Goal: Communication & Community: Ask a question

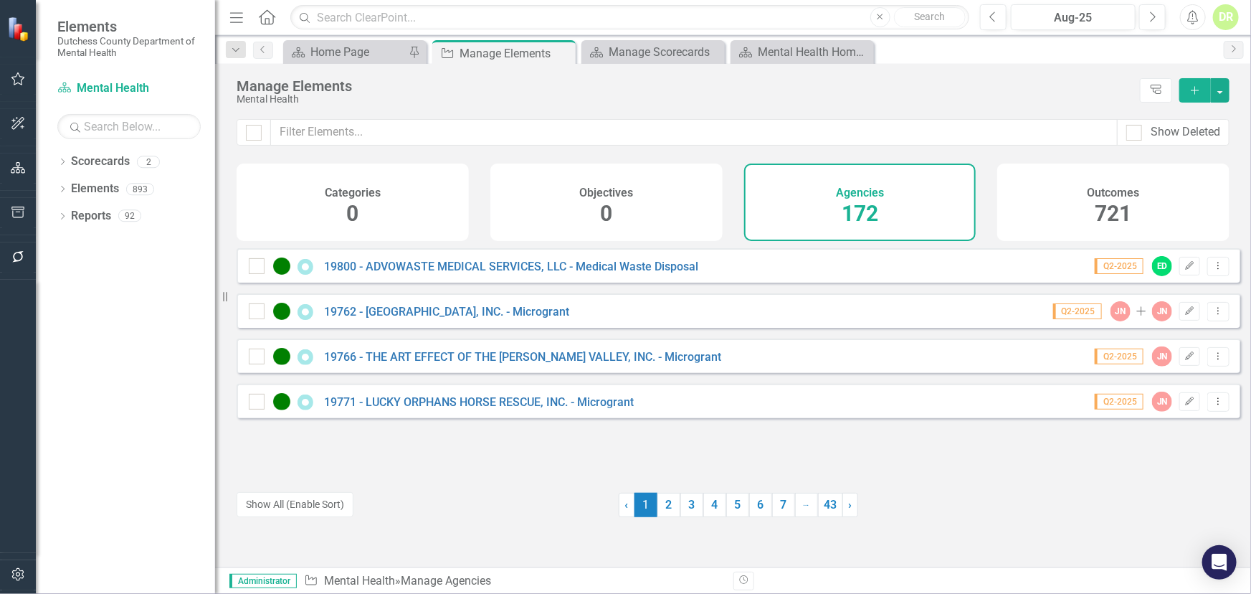
click at [468, 126] on input "text" at bounding box center [693, 132] width 847 height 27
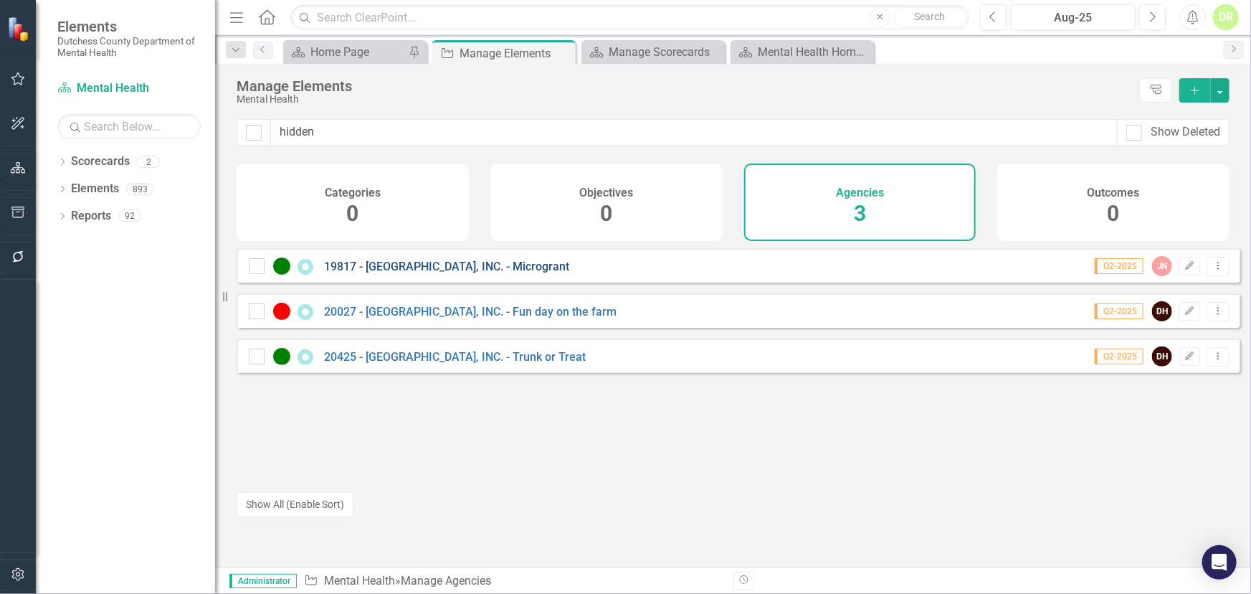
type input "hidden"
click at [437, 273] on link "19817 - [GEOGRAPHIC_DATA], INC. - Microgrant" at bounding box center [446, 267] width 245 height 14
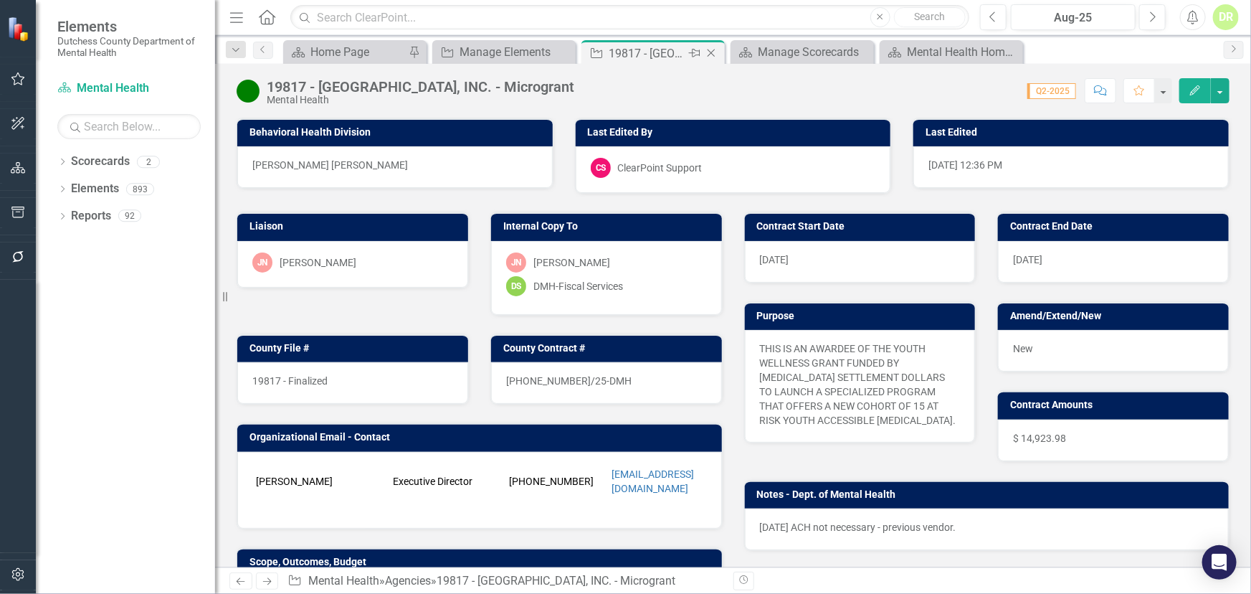
click at [711, 50] on icon "Close" at bounding box center [711, 52] width 14 height 11
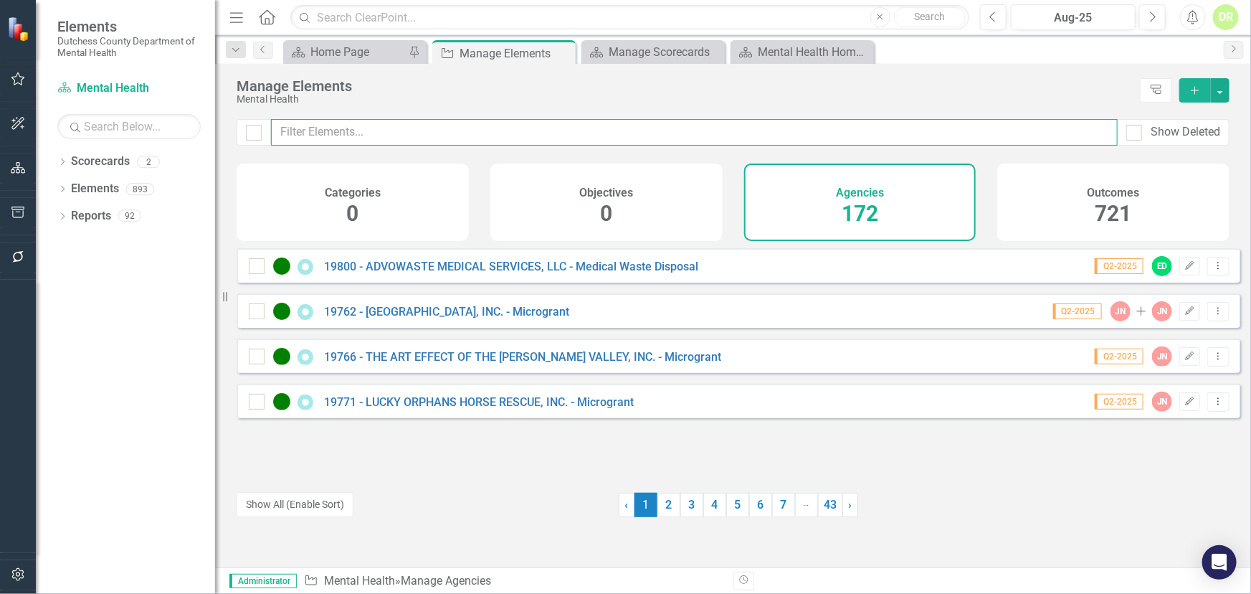
click at [368, 128] on input "text" at bounding box center [694, 132] width 847 height 27
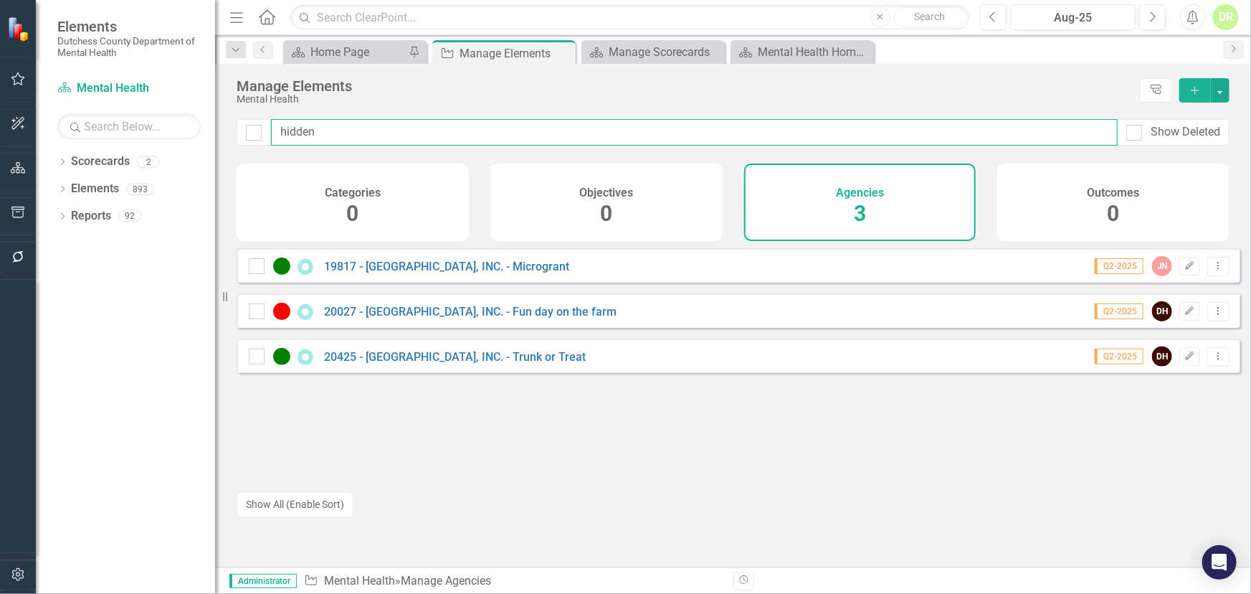
type input "hidden"
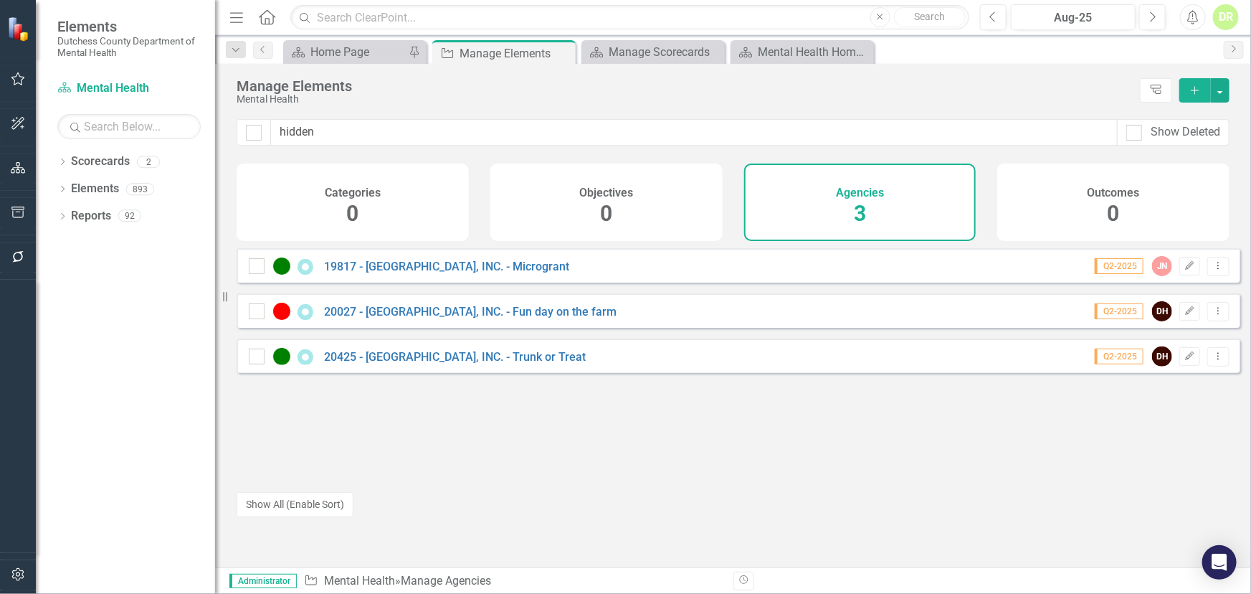
click at [427, 359] on div "20425 - [GEOGRAPHIC_DATA], INC. - Trunk or Treat" at bounding box center [419, 356] width 341 height 17
click at [427, 363] on link "20425 - [GEOGRAPHIC_DATA], INC. - Trunk or Treat" at bounding box center [455, 357] width 262 height 14
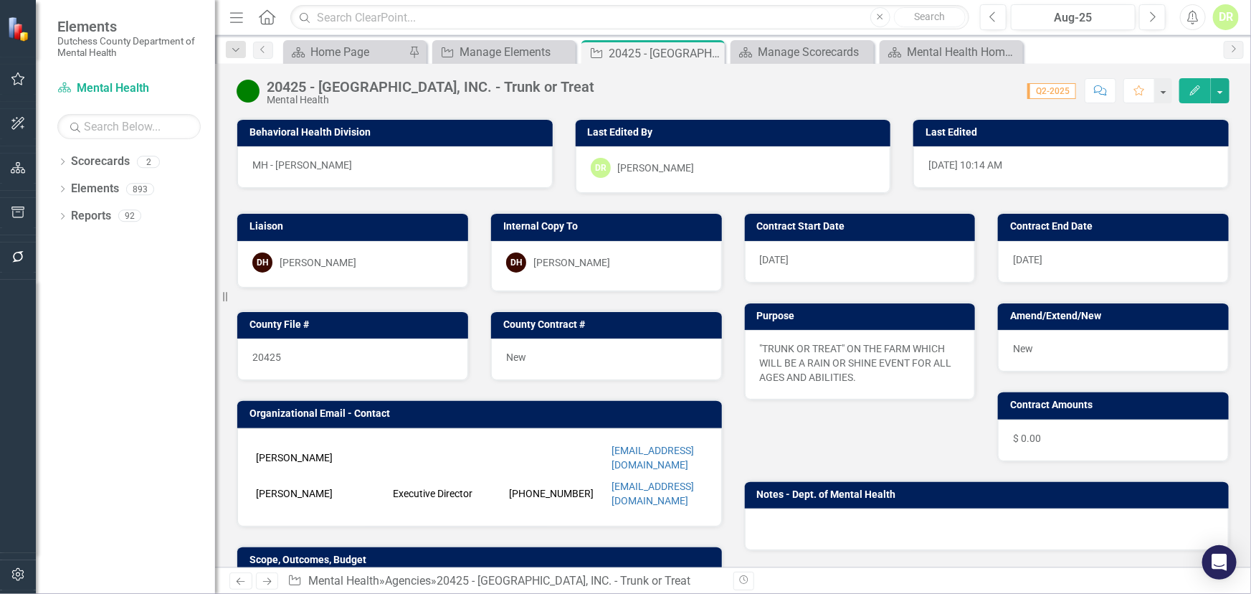
click at [304, 449] on td "[PERSON_NAME]" at bounding box center [320, 457] width 137 height 36
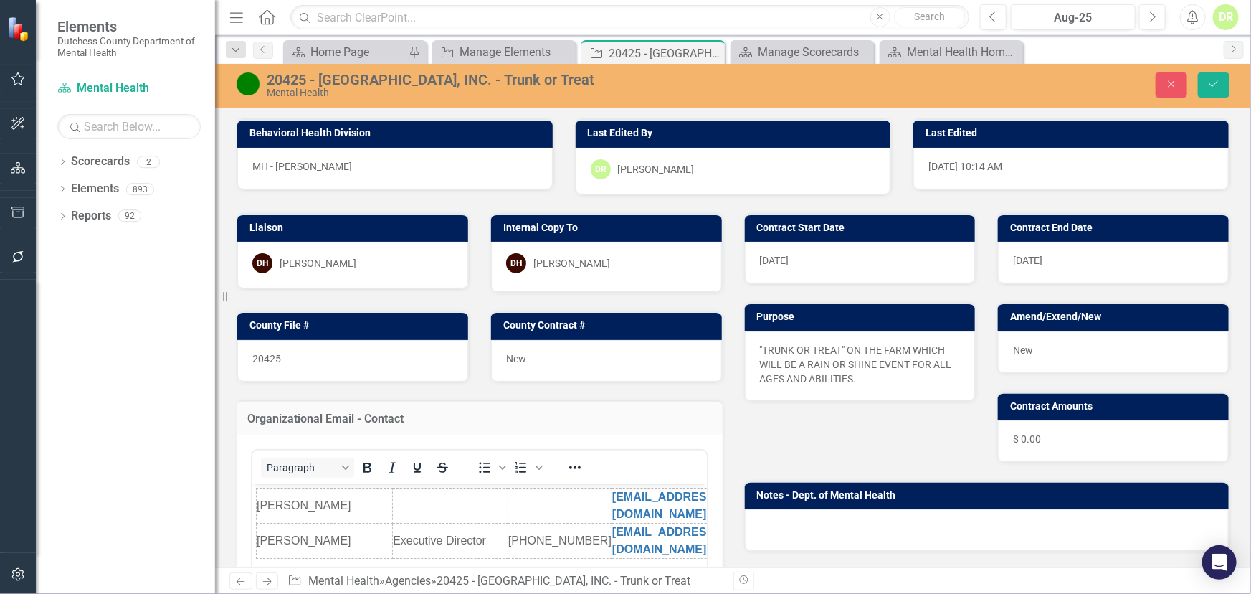
click at [519, 492] on td "Rich Text Area. Press ALT-0 for help." at bounding box center [559, 504] width 104 height 35
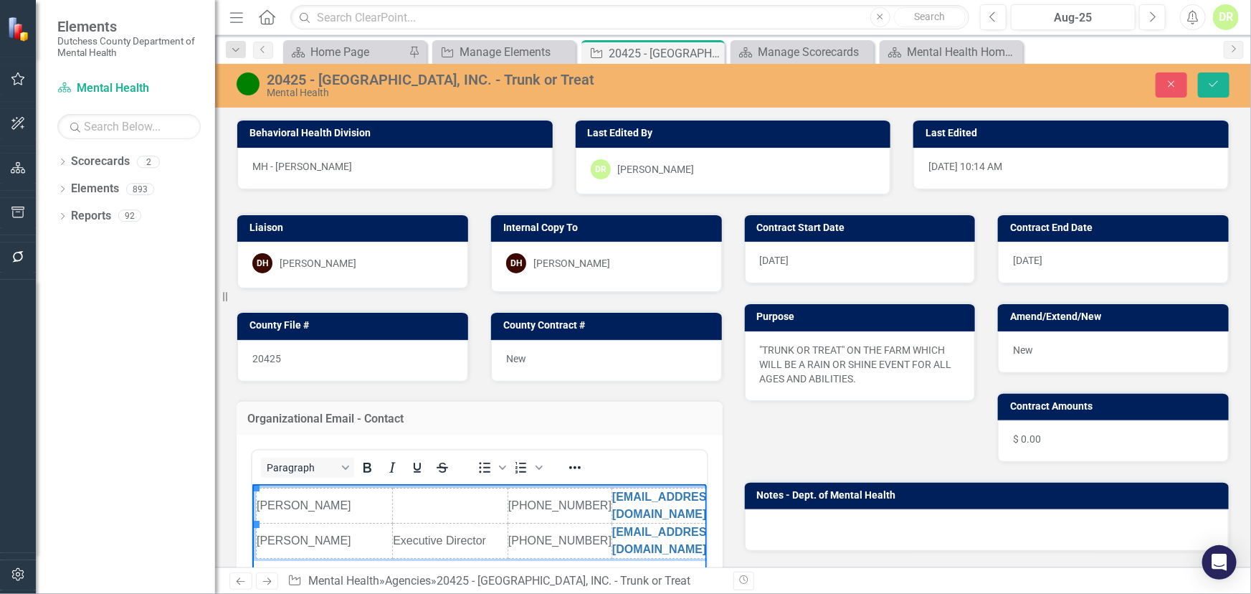
click at [594, 497] on td "[PHONE_NUMBER]" at bounding box center [559, 504] width 104 height 35
click at [343, 497] on td "[PERSON_NAME]" at bounding box center [324, 504] width 136 height 35
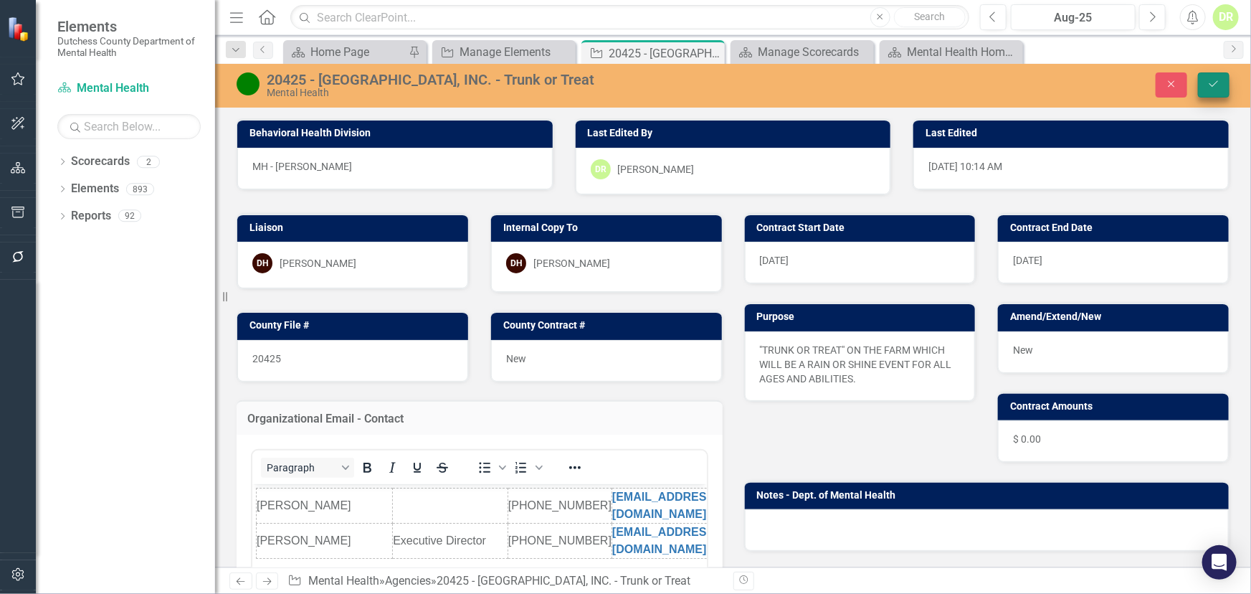
click at [1210, 88] on icon "Save" at bounding box center [1213, 84] width 13 height 10
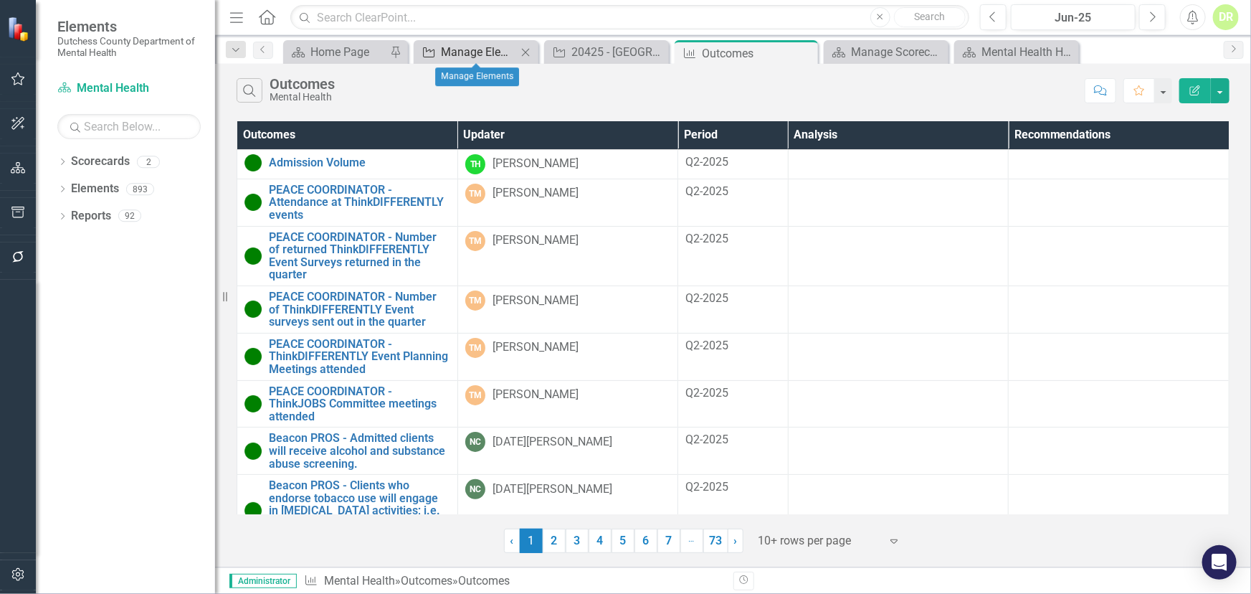
click at [503, 50] on div "Manage Elements" at bounding box center [479, 52] width 76 height 18
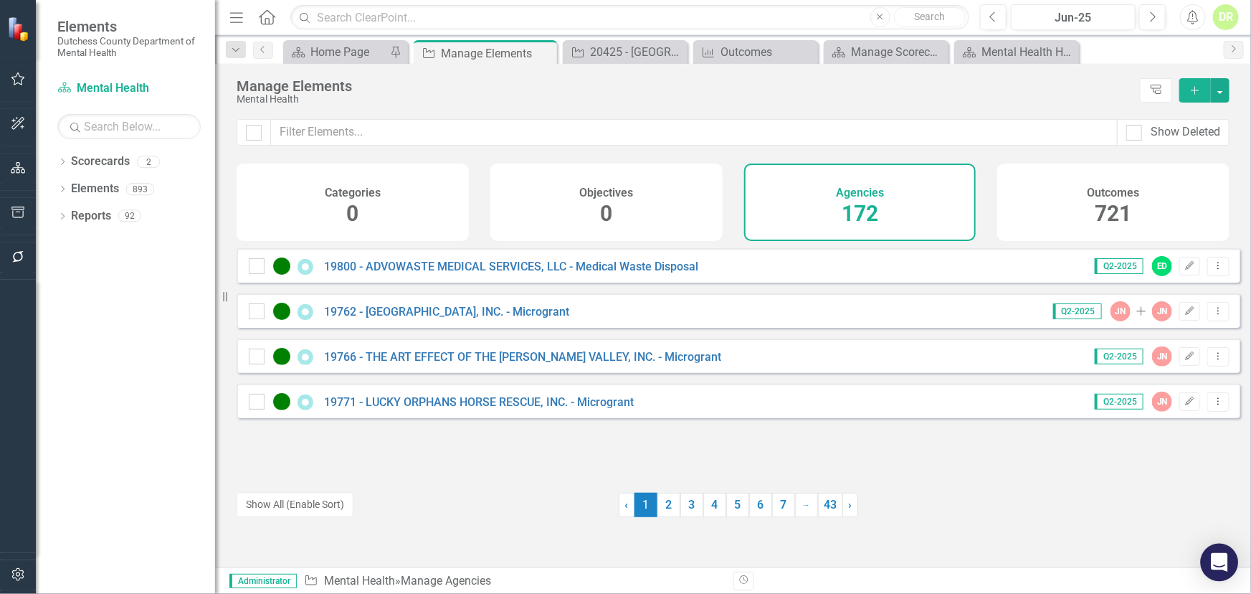
click at [1219, 553] on icon "Open Intercom Messenger" at bounding box center [1219, 562] width 16 height 19
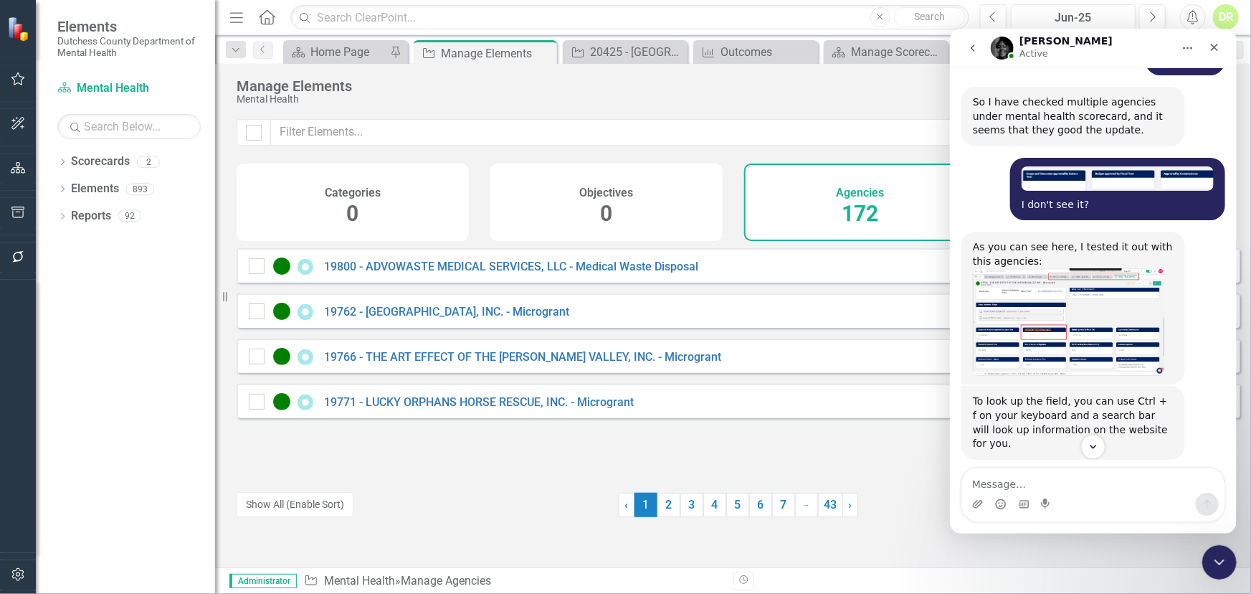
scroll to position [1921, 0]
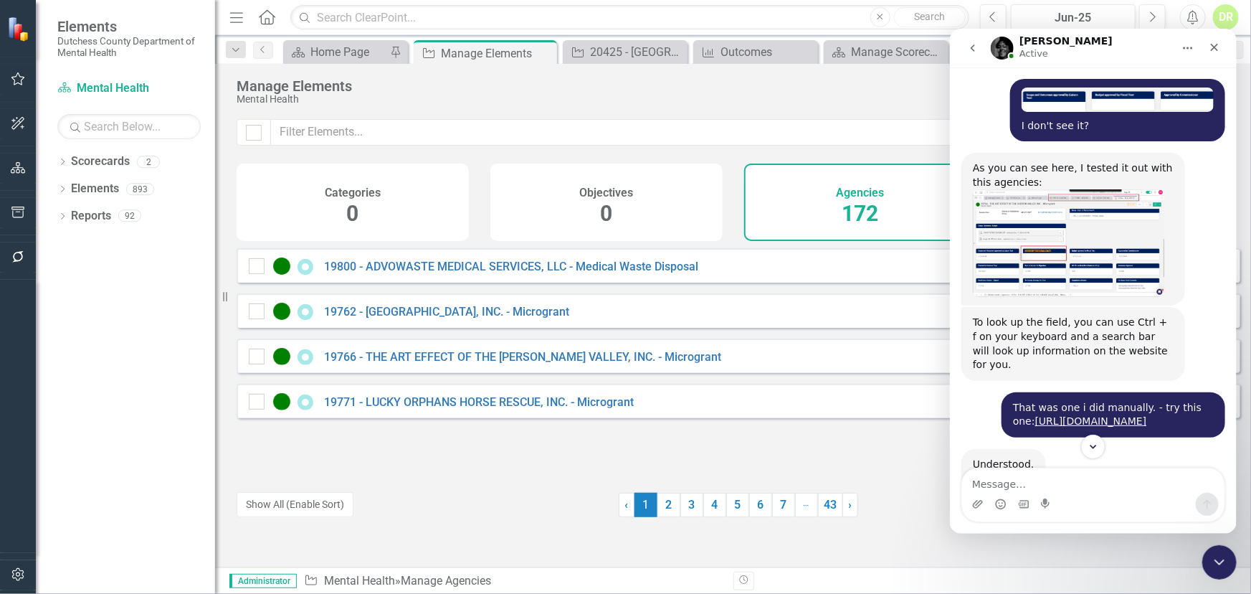
click at [991, 480] on textarea "Message…" at bounding box center [1092, 479] width 262 height 24
type textarea "Hi Jeff:"
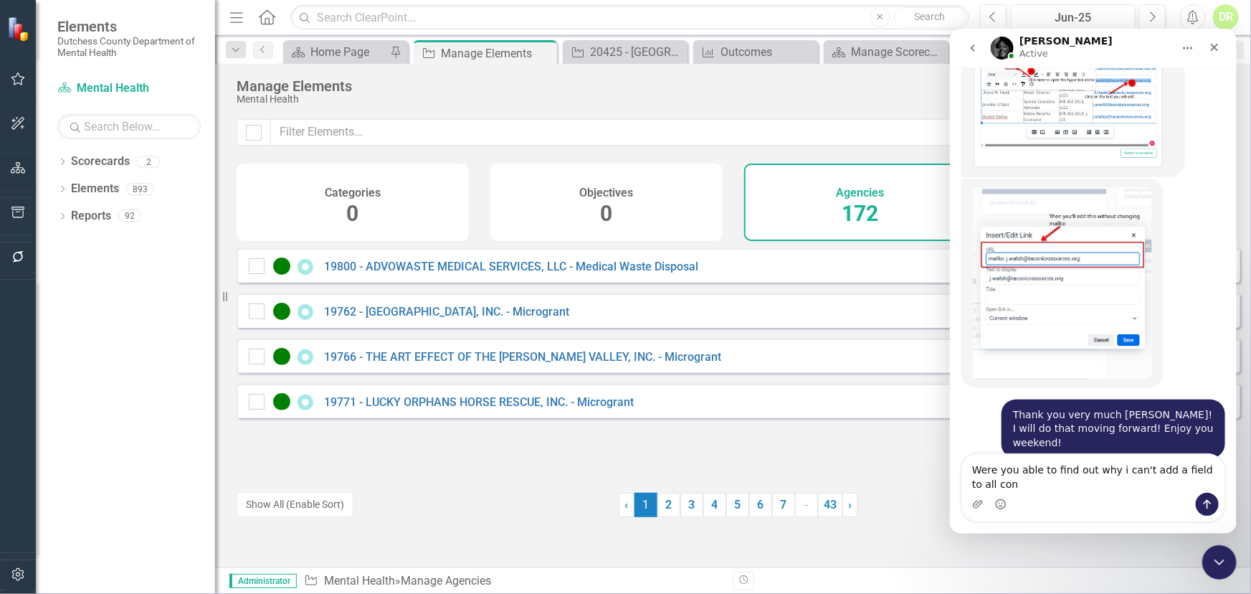
scroll to position [3301, 0]
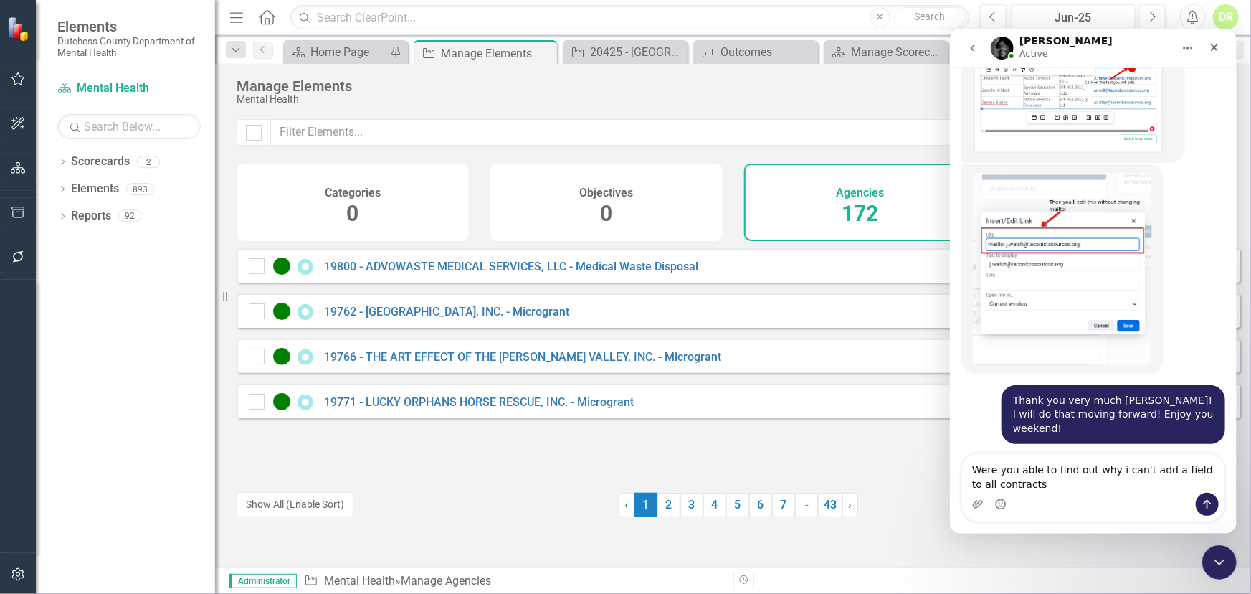
type textarea "Were you able to find out why i can't add a field to all contracts?"
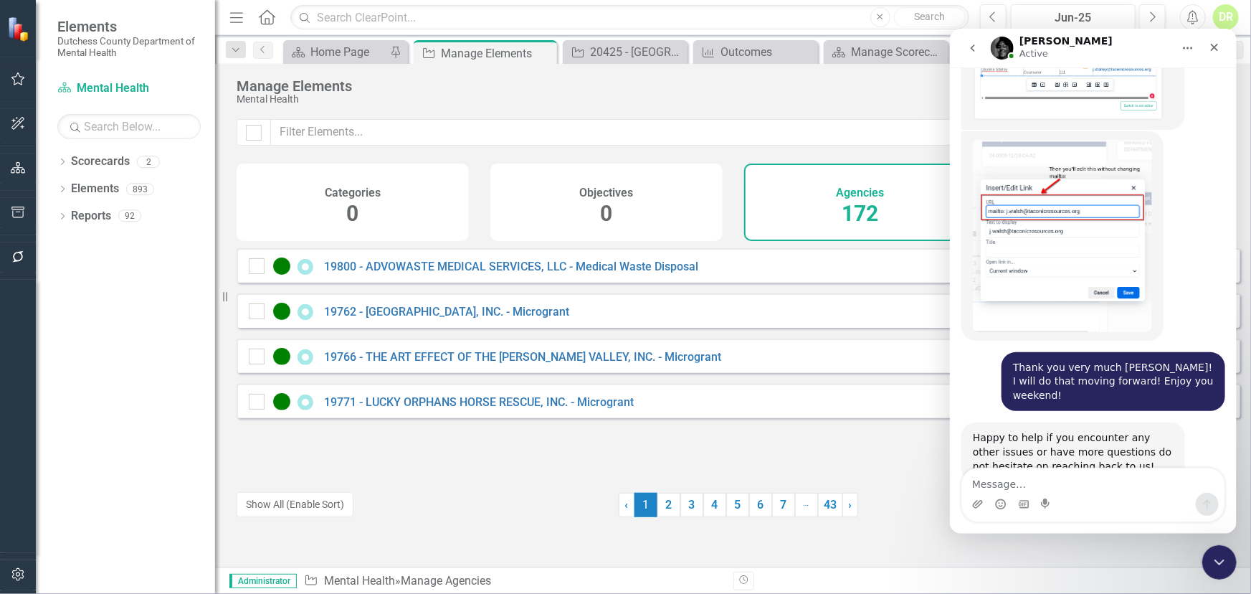
click at [963, 526] on div "Hi Jeff: Diane • 2m ago" at bounding box center [1093, 542] width 264 height 33
